Goal: Task Accomplishment & Management: Use online tool/utility

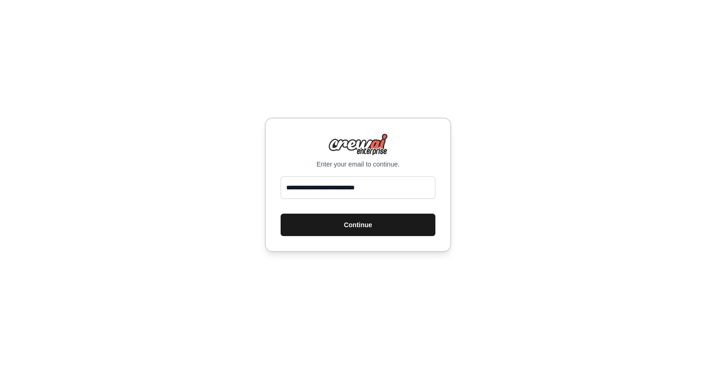
click at [351, 230] on button "Continue" at bounding box center [358, 224] width 155 height 22
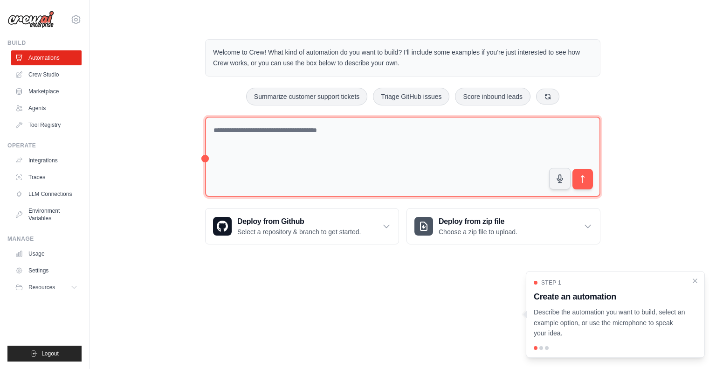
click at [277, 143] on textarea at bounding box center [402, 157] width 395 height 81
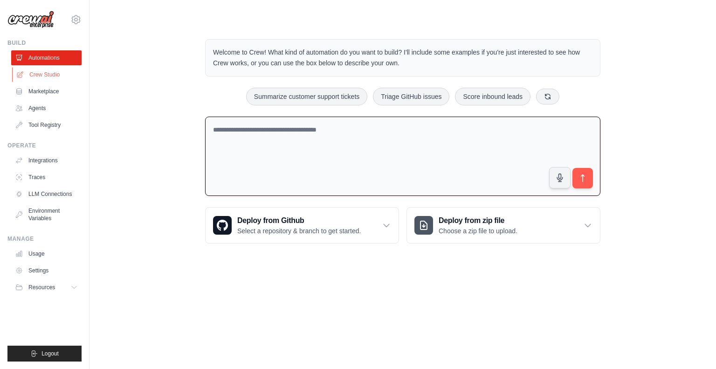
click at [61, 75] on link "Crew Studio" at bounding box center [47, 74] width 70 height 15
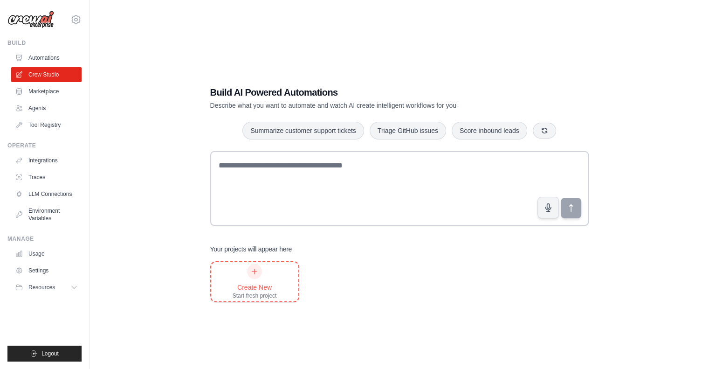
click at [253, 271] on icon at bounding box center [254, 271] width 7 height 7
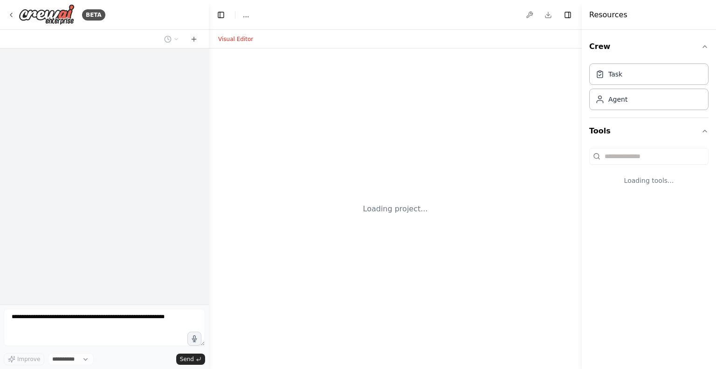
select select "****"
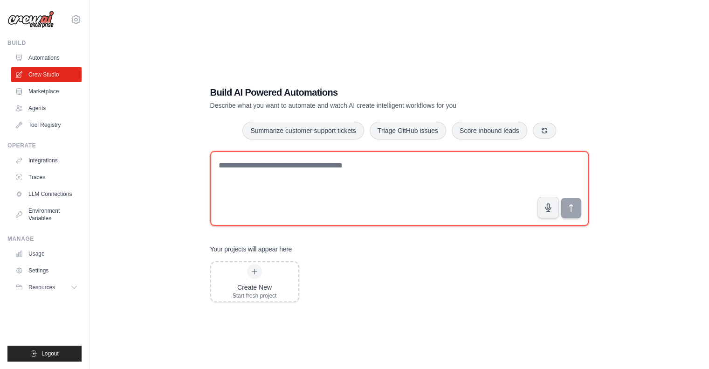
click at [263, 169] on textarea at bounding box center [399, 188] width 378 height 75
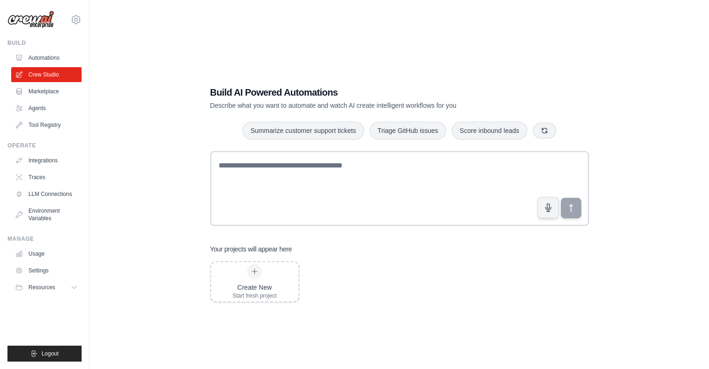
click at [680, 173] on div "Build AI Powered Automations Describe what you want to automate and watch AI cr…" at bounding box center [399, 193] width 590 height 369
click at [320, 132] on button "Summarize customer support tickets" at bounding box center [302, 130] width 121 height 18
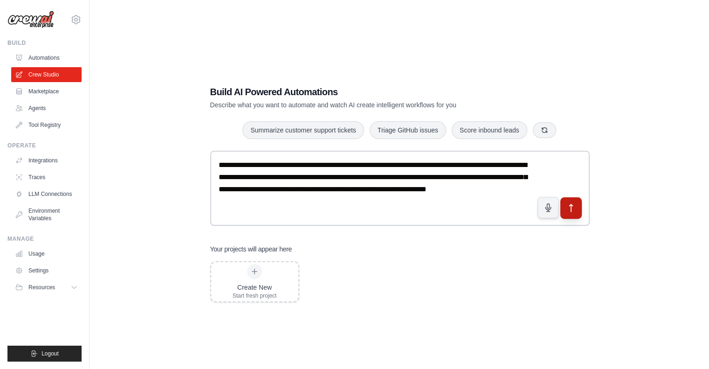
click at [569, 213] on button "submit" at bounding box center [570, 207] width 21 height 21
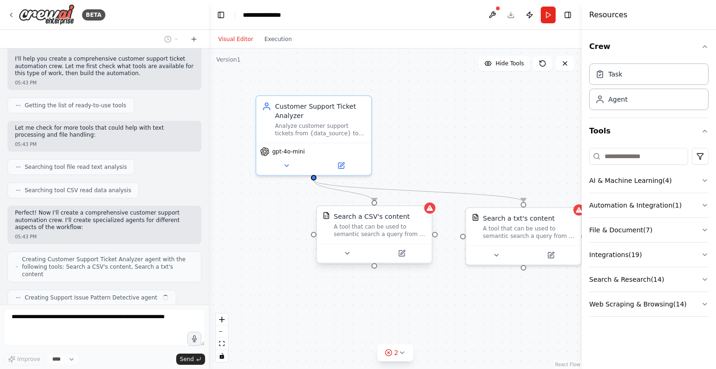
scroll to position [104, 0]
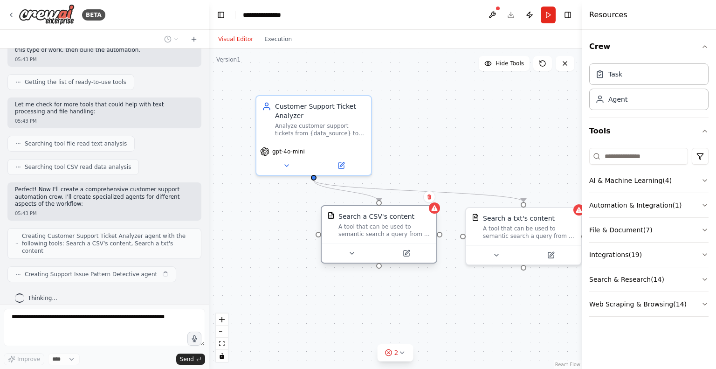
click at [347, 259] on div at bounding box center [379, 252] width 115 height 19
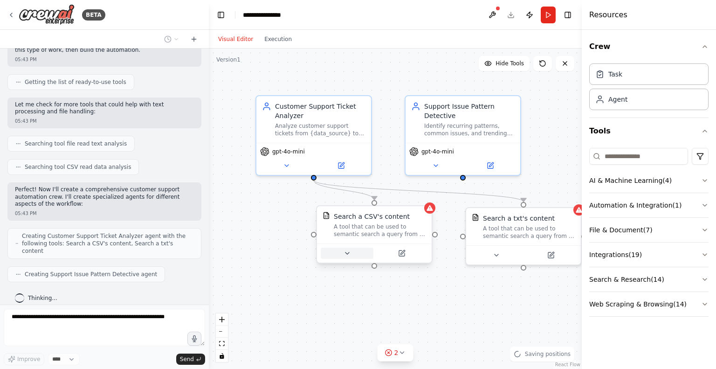
click at [347, 253] on icon at bounding box center [347, 253] width 4 height 2
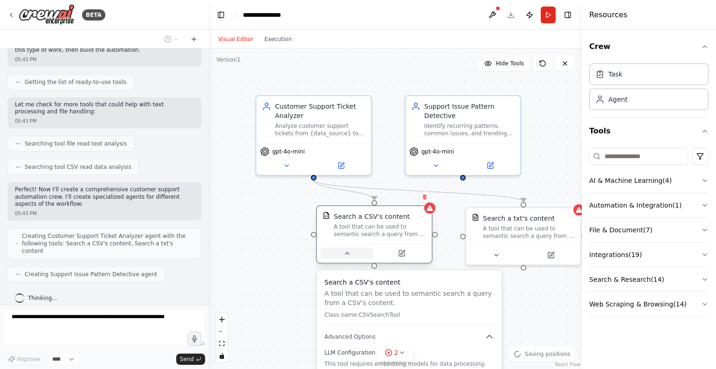
click at [347, 253] on icon at bounding box center [347, 253] width 4 height 2
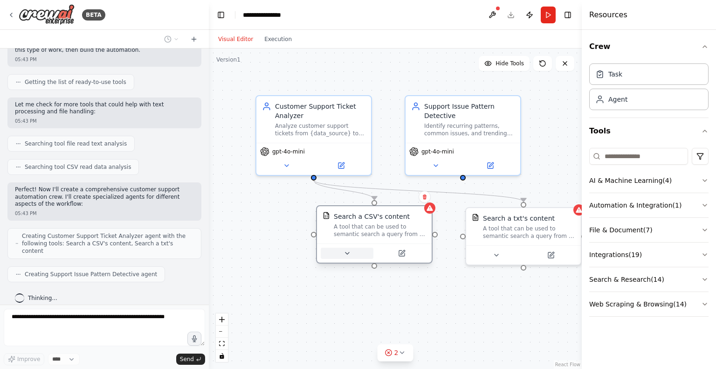
click at [347, 258] on button at bounding box center [347, 252] width 53 height 11
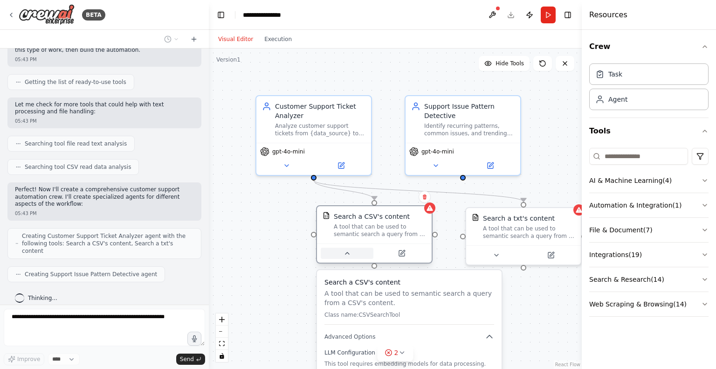
click at [347, 258] on button at bounding box center [347, 252] width 53 height 11
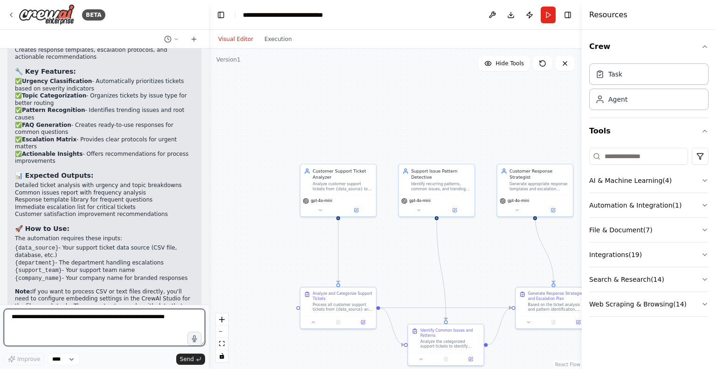
scroll to position [1010, 0]
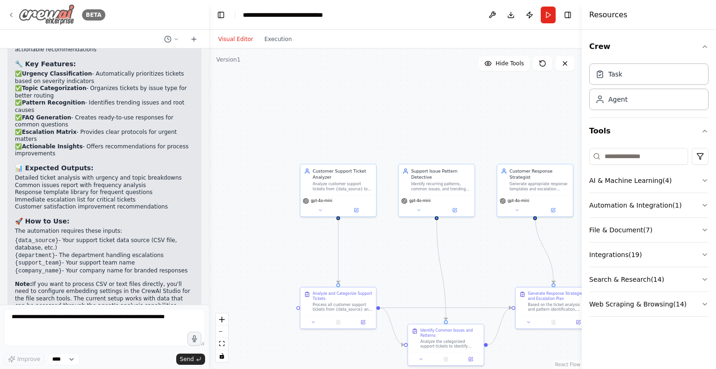
click at [8, 19] on div "BETA" at bounding box center [56, 14] width 98 height 21
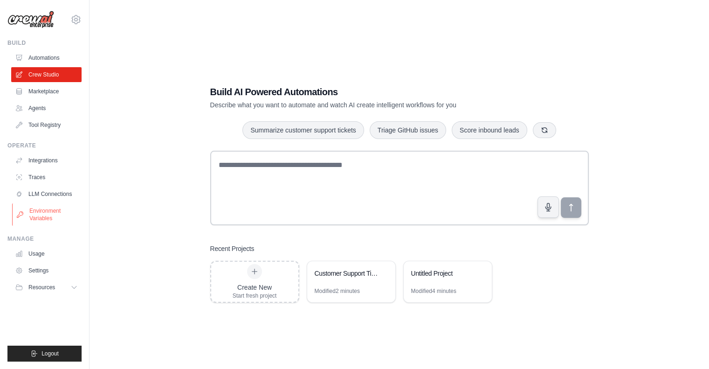
click at [43, 217] on link "Environment Variables" at bounding box center [47, 214] width 70 height 22
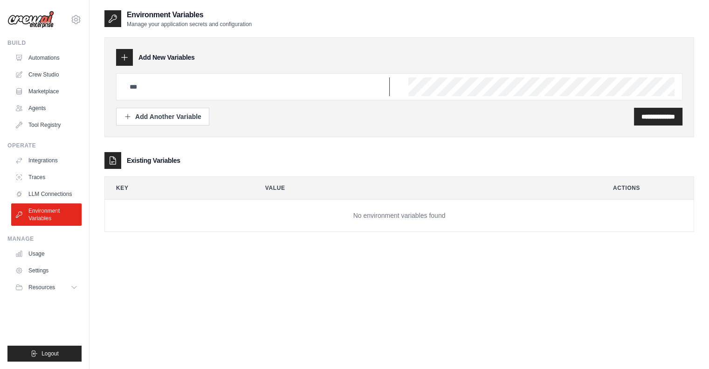
click at [222, 84] on input "text" at bounding box center [257, 86] width 266 height 19
click at [54, 188] on link "LLM Connections" at bounding box center [47, 193] width 70 height 15
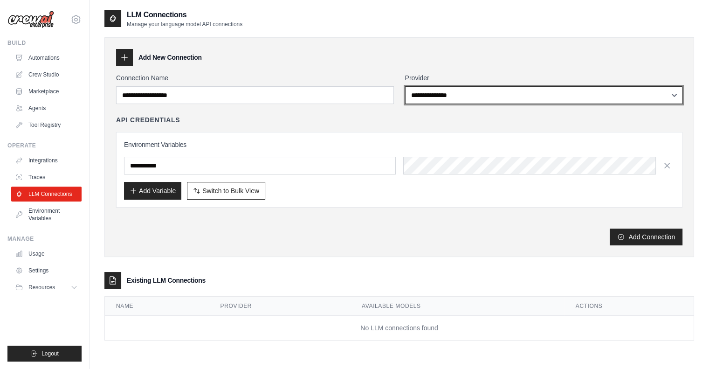
click at [484, 103] on select "**********" at bounding box center [544, 95] width 278 height 18
select select "******"
click at [405, 86] on select "**********" at bounding box center [544, 95] width 278 height 18
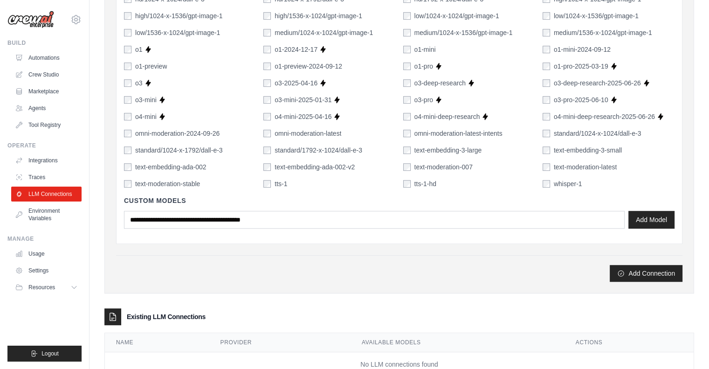
scroll to position [606, 0]
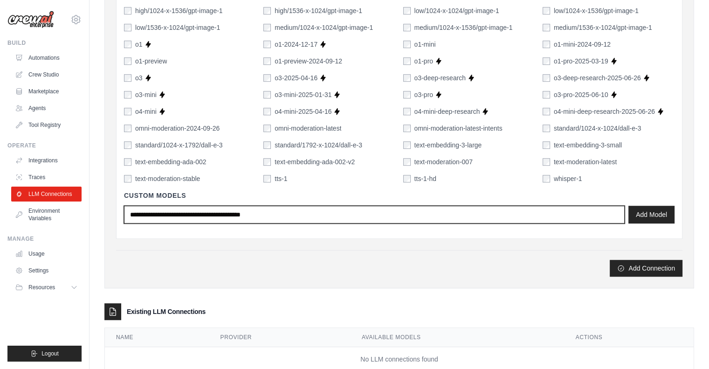
click at [341, 216] on input "text" at bounding box center [374, 215] width 501 height 18
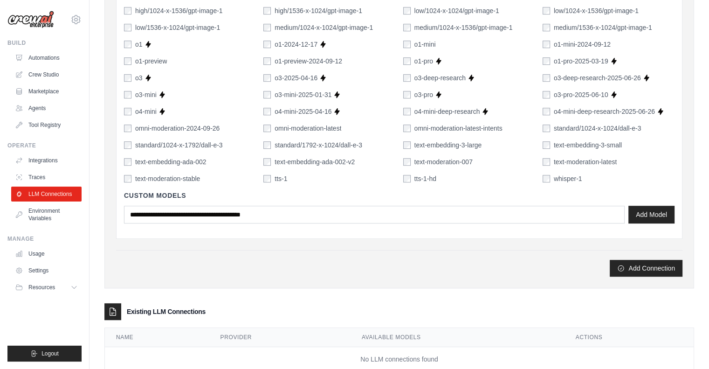
click at [410, 266] on div "Add Connection" at bounding box center [399, 268] width 566 height 17
click at [660, 265] on button "Add Connection" at bounding box center [646, 267] width 73 height 17
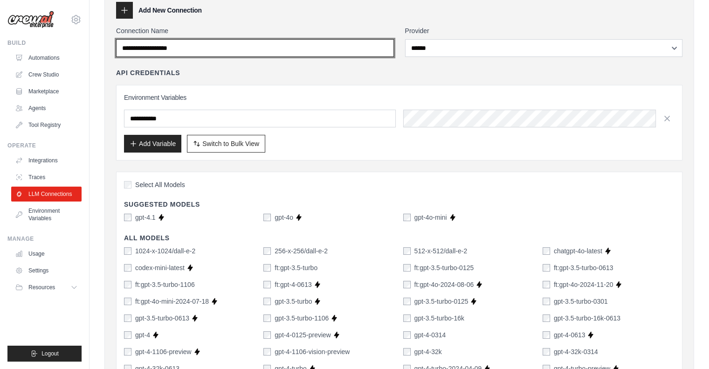
scroll to position [0, 0]
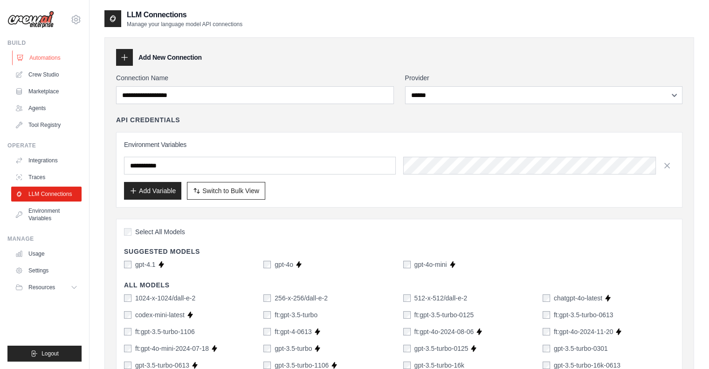
click at [49, 55] on link "Automations" at bounding box center [47, 57] width 70 height 15
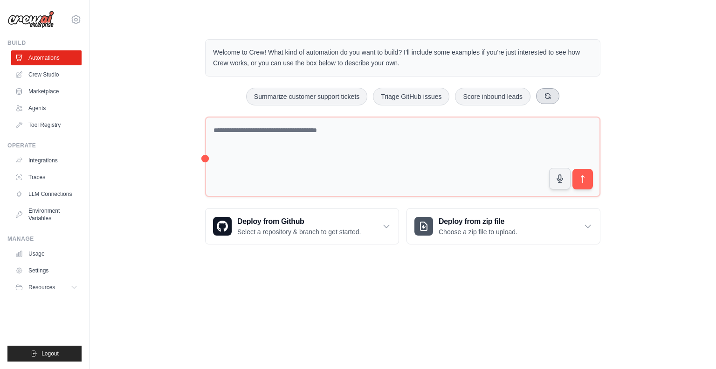
click at [549, 96] on icon at bounding box center [547, 95] width 5 height 5
click at [564, 90] on button at bounding box center [562, 96] width 23 height 16
click at [48, 198] on link "LLM Connections" at bounding box center [47, 193] width 70 height 15
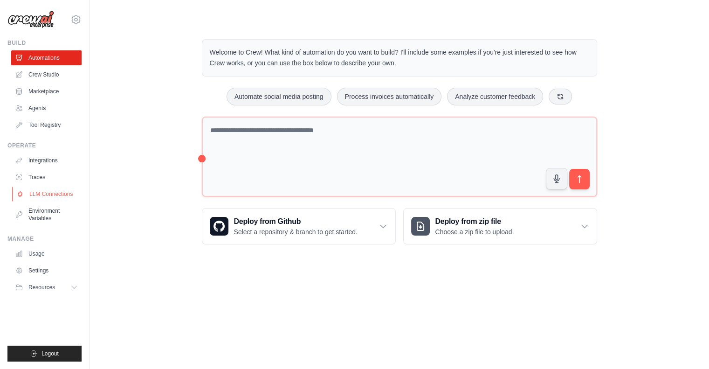
select select "******"
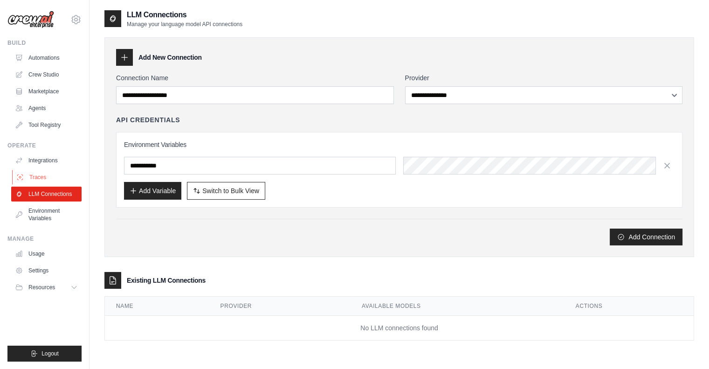
click at [42, 180] on link "Traces" at bounding box center [47, 177] width 70 height 15
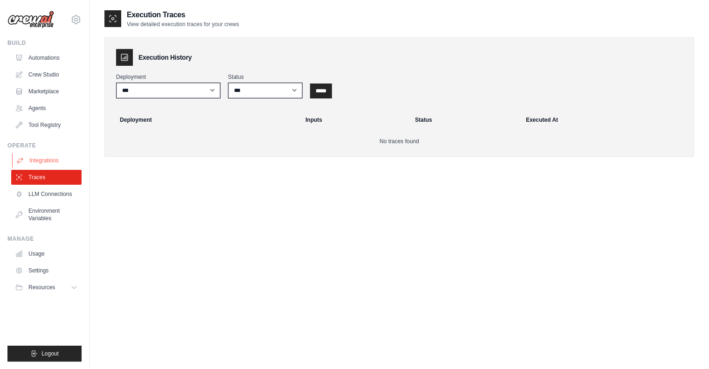
click at [43, 165] on link "Integrations" at bounding box center [47, 160] width 70 height 15
click at [45, 159] on link "Integrations" at bounding box center [47, 160] width 70 height 15
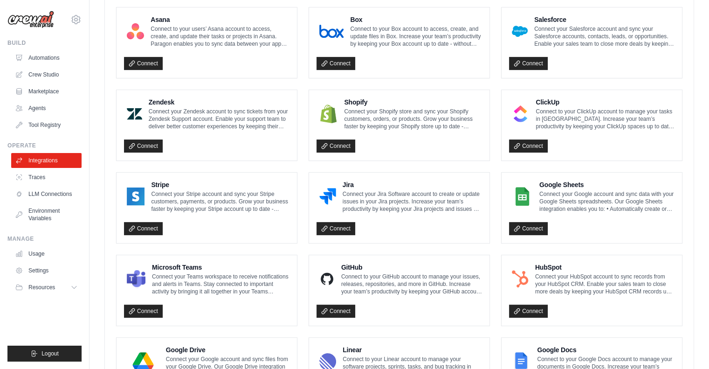
scroll to position [506, 0]
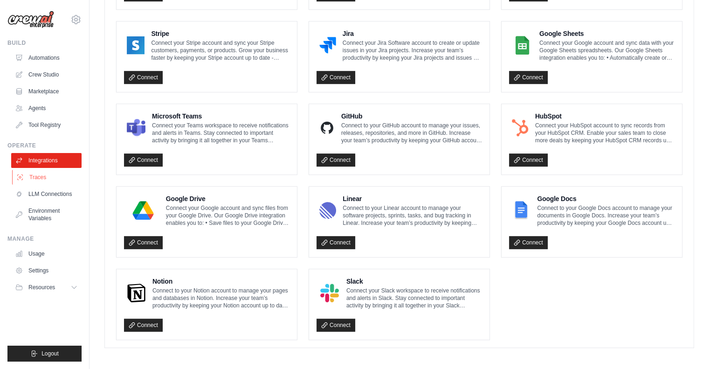
click at [60, 175] on link "Traces" at bounding box center [47, 177] width 70 height 15
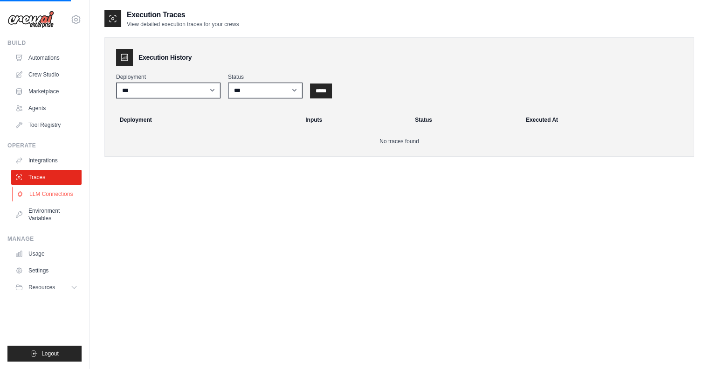
click at [60, 194] on link "LLM Connections" at bounding box center [47, 193] width 70 height 15
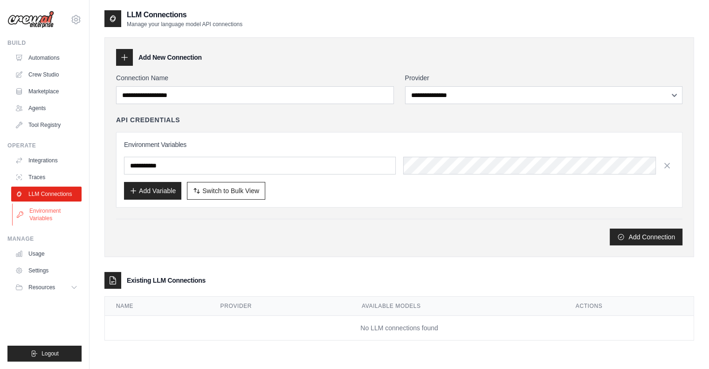
click at [61, 214] on link "Environment Variables" at bounding box center [47, 214] width 70 height 22
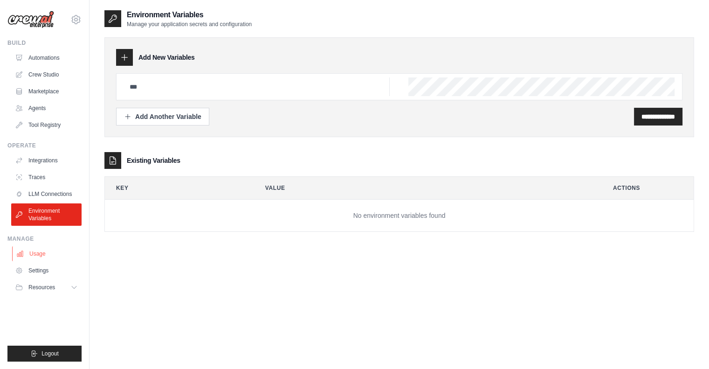
click at [58, 249] on link "Usage" at bounding box center [47, 253] width 70 height 15
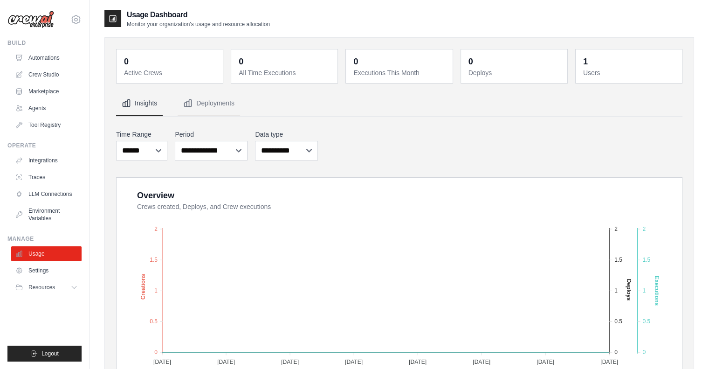
click at [62, 266] on link "Settings" at bounding box center [46, 270] width 70 height 15
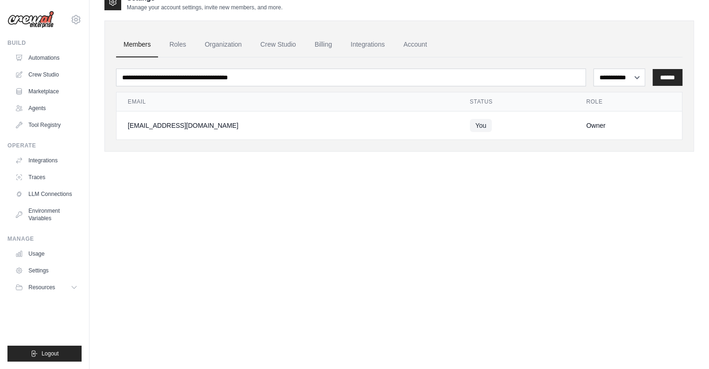
scroll to position [19, 0]
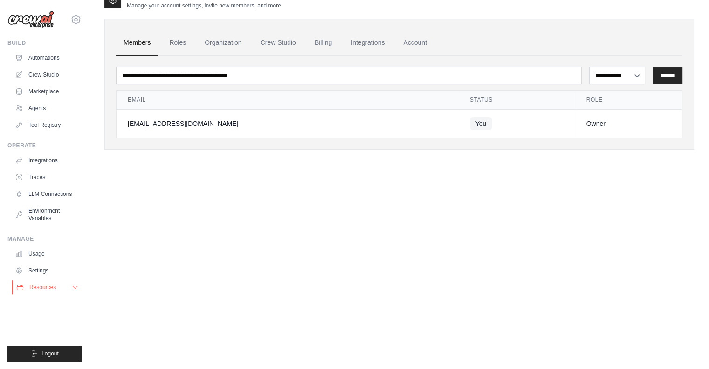
click at [57, 288] on button "Resources" at bounding box center [47, 287] width 70 height 15
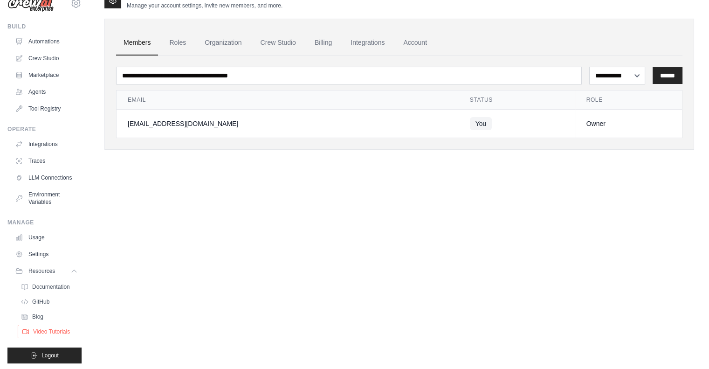
scroll to position [25, 0]
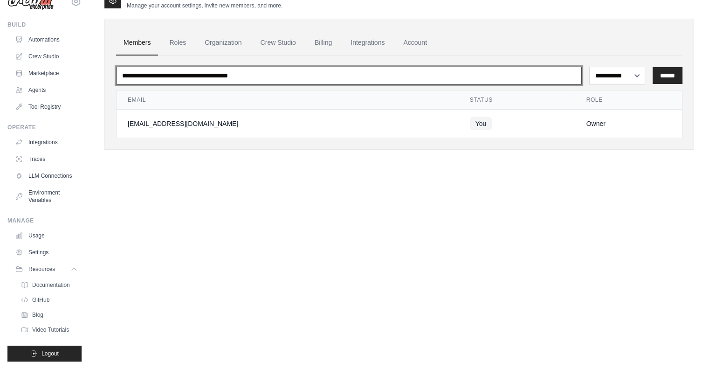
click at [218, 74] on input "email" at bounding box center [349, 76] width 466 height 18
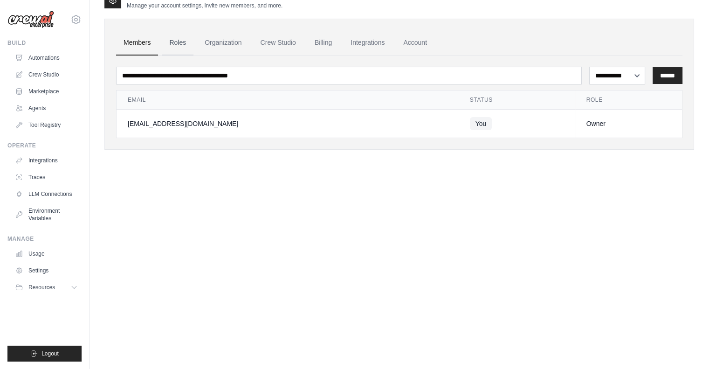
click at [172, 45] on link "Roles" at bounding box center [178, 42] width 32 height 25
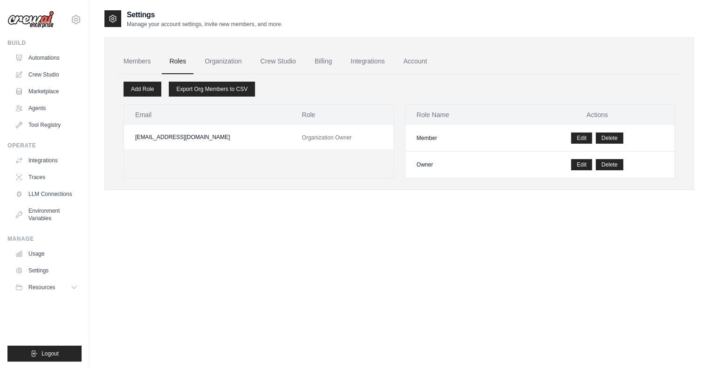
click at [227, 37] on div "Members Roles Organization Crew Studio Billing Integrations Account Add Role Ex…" at bounding box center [399, 113] width 590 height 152
click at [128, 65] on link "Members" at bounding box center [137, 61] width 42 height 25
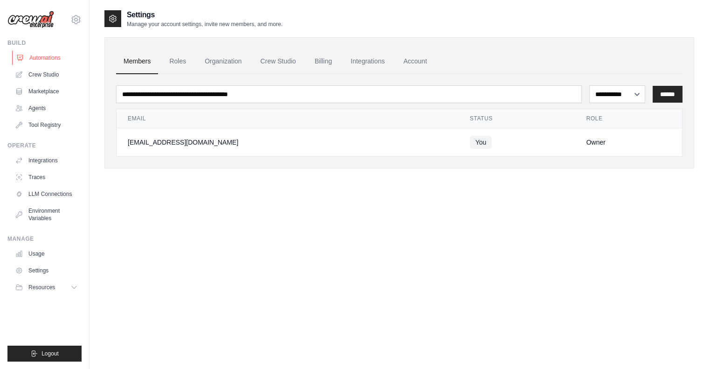
click at [35, 52] on link "Automations" at bounding box center [47, 57] width 70 height 15
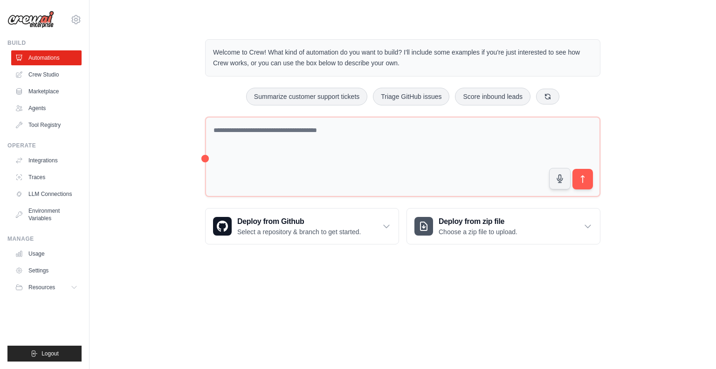
click at [51, 78] on link "Crew Studio" at bounding box center [46, 74] width 70 height 15
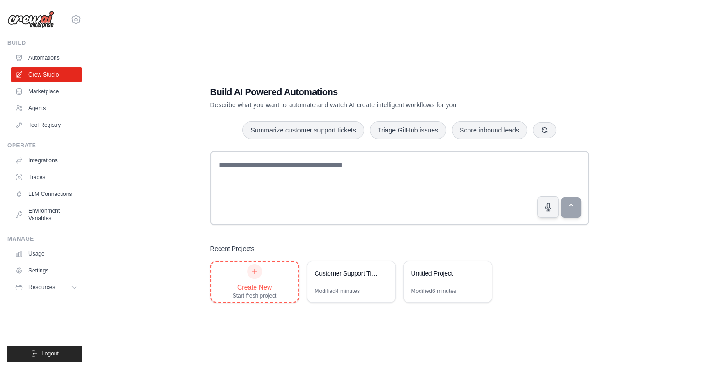
click at [255, 273] on icon at bounding box center [254, 271] width 7 height 7
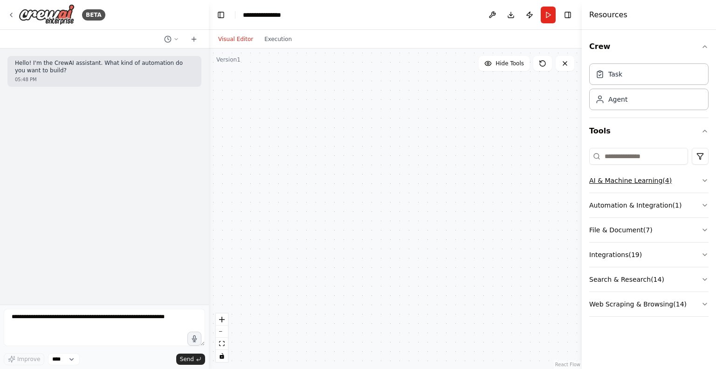
click at [703, 181] on icon "button" at bounding box center [704, 180] width 7 height 7
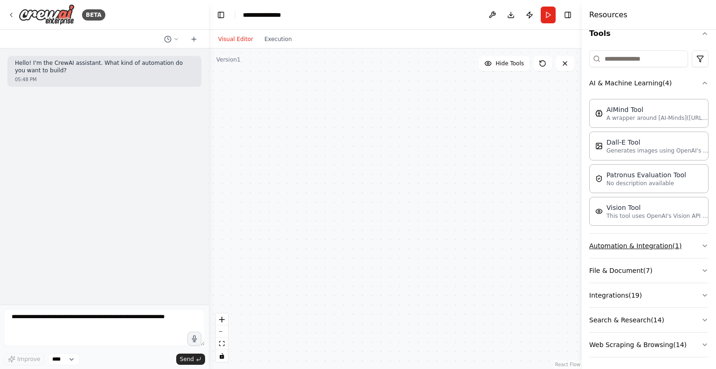
scroll to position [99, 0]
click at [701, 243] on icon "button" at bounding box center [704, 244] width 7 height 7
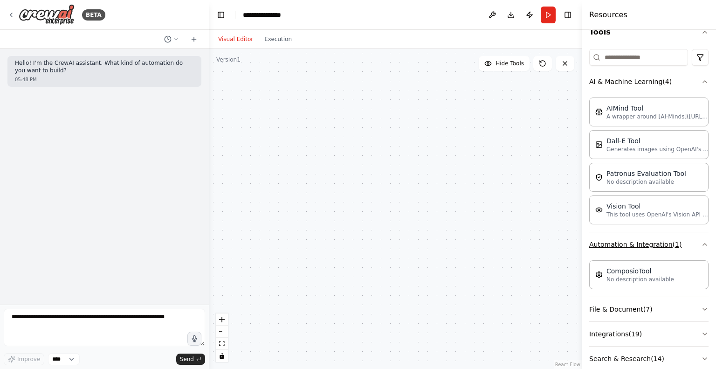
click at [701, 243] on icon "button" at bounding box center [704, 244] width 7 height 7
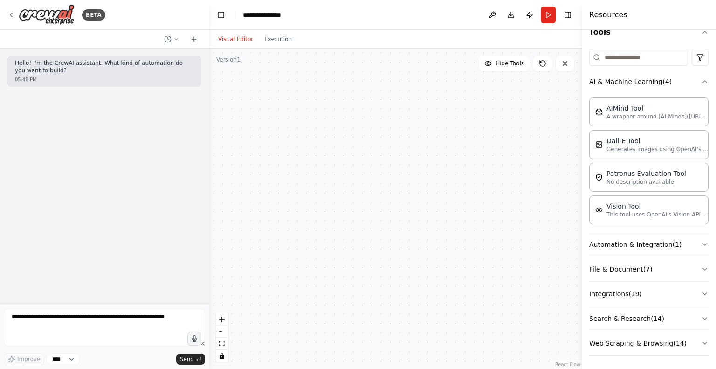
click at [694, 264] on button "File & Document ( 7 )" at bounding box center [648, 269] width 119 height 24
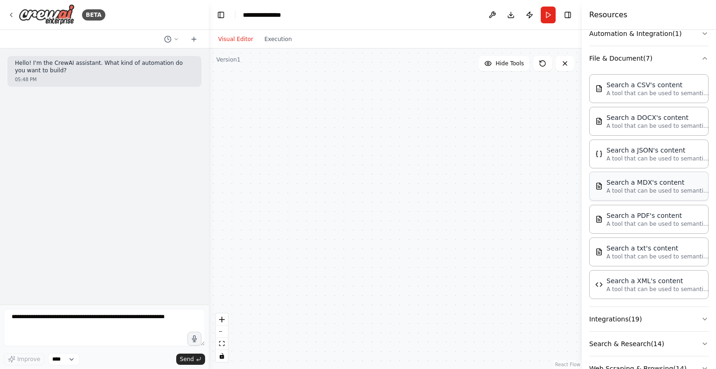
scroll to position [333, 0]
